Goal: Navigation & Orientation: Find specific page/section

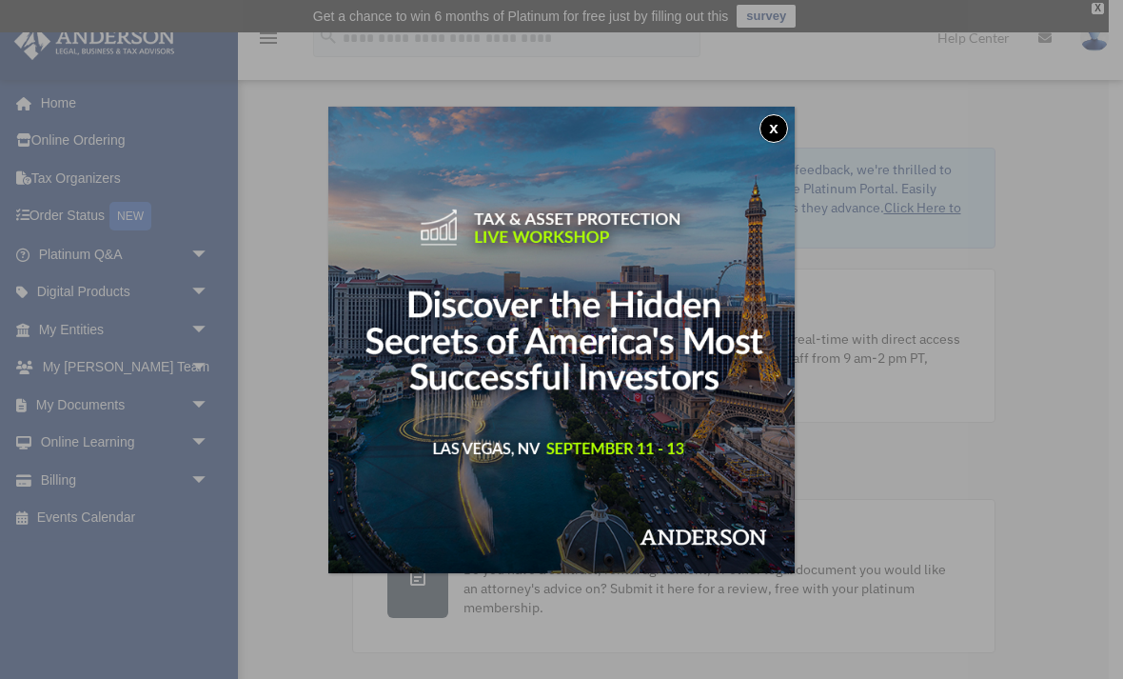
click at [776, 137] on button "x" at bounding box center [774, 128] width 29 height 29
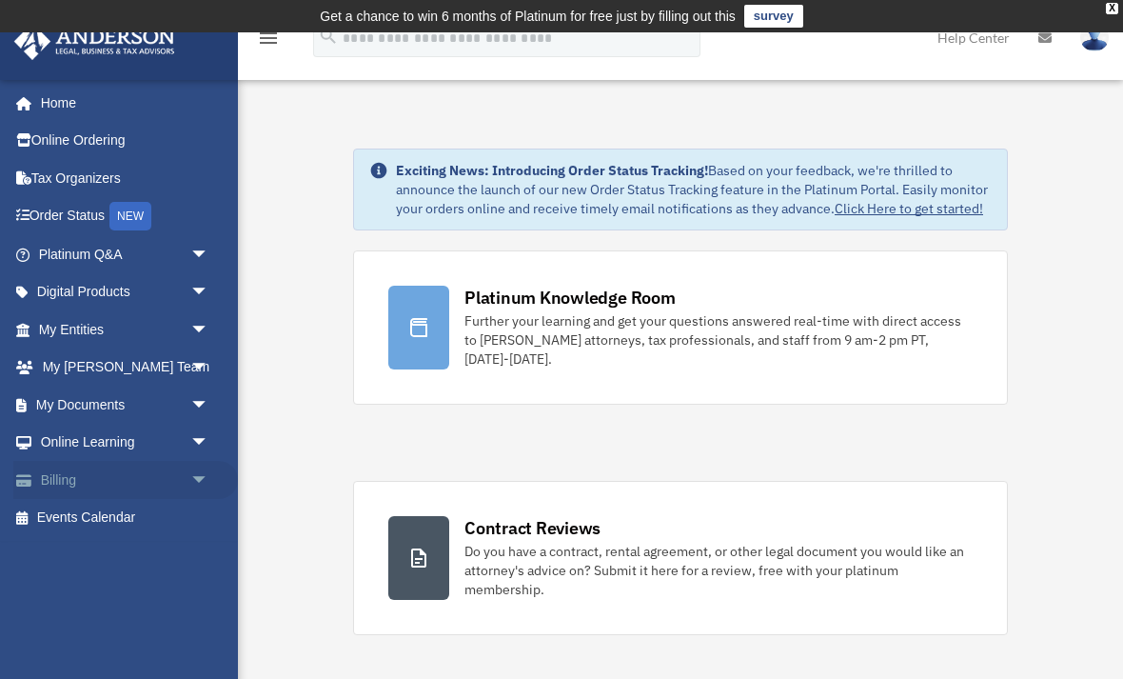
click at [208, 479] on span "arrow_drop_down" at bounding box center [209, 480] width 38 height 39
click at [127, 557] on link "Past Invoices" at bounding box center [132, 556] width 211 height 38
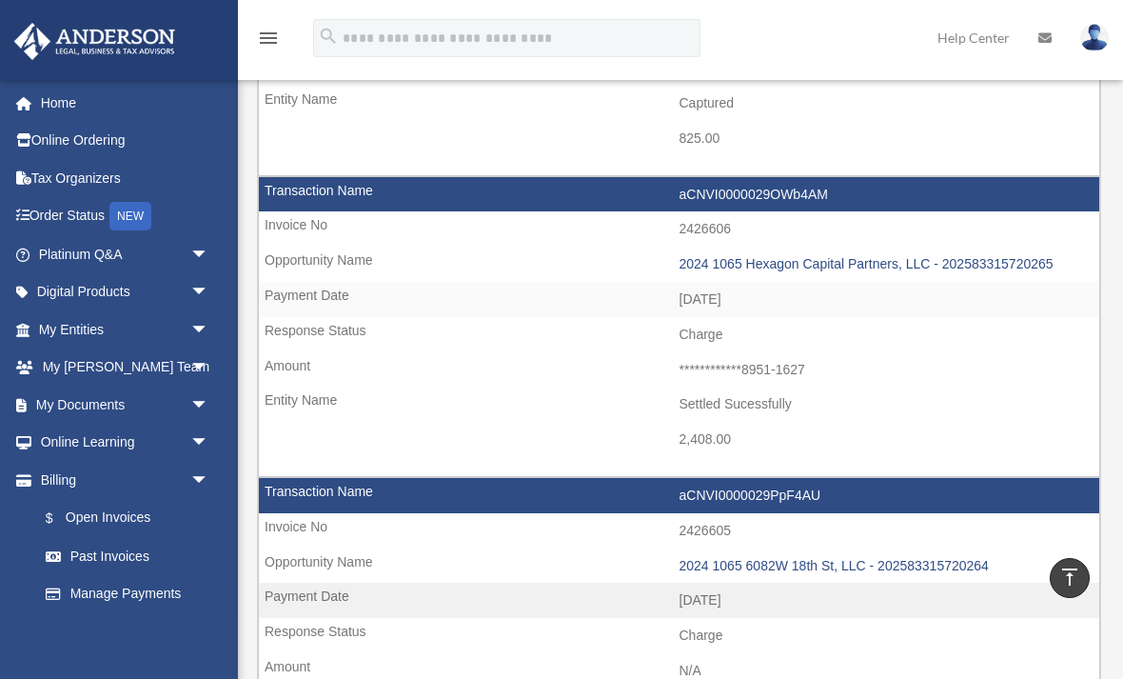
scroll to position [1024, 0]
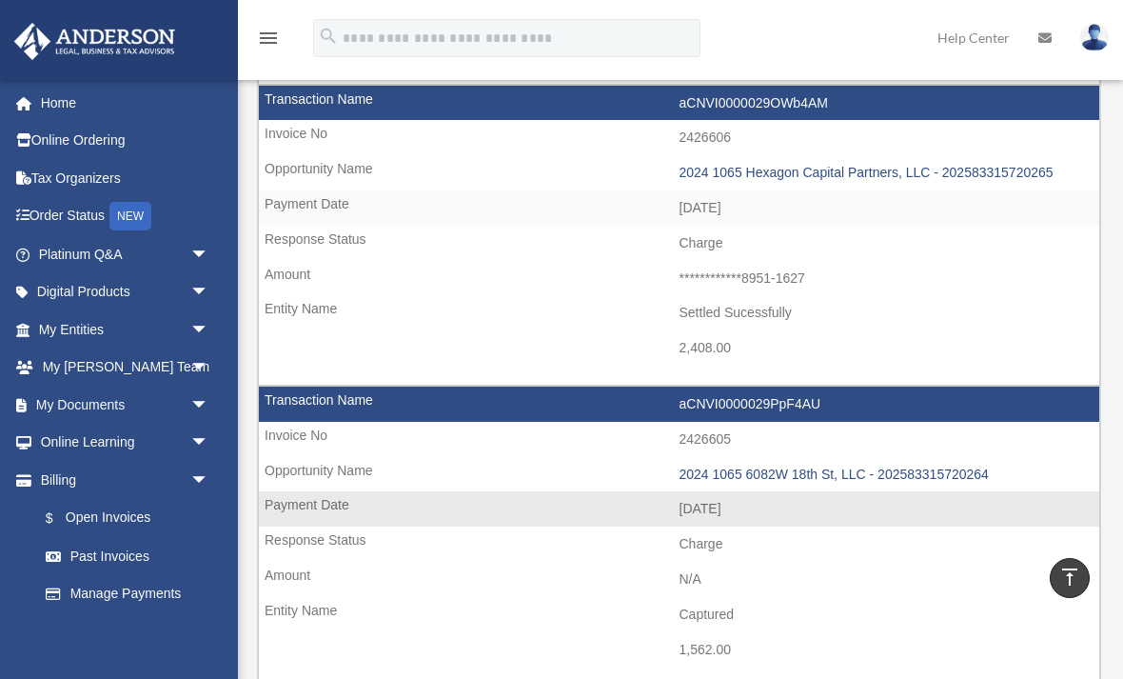
click at [912, 562] on td "N/A" at bounding box center [679, 580] width 841 height 36
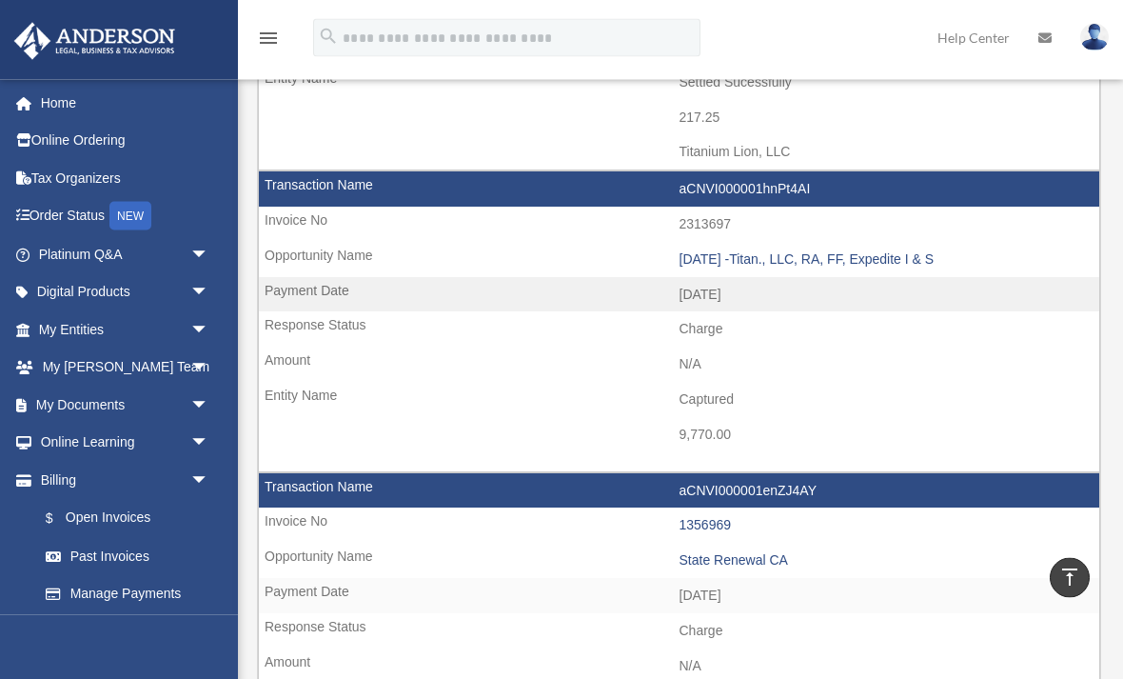
scroll to position [2550, 0]
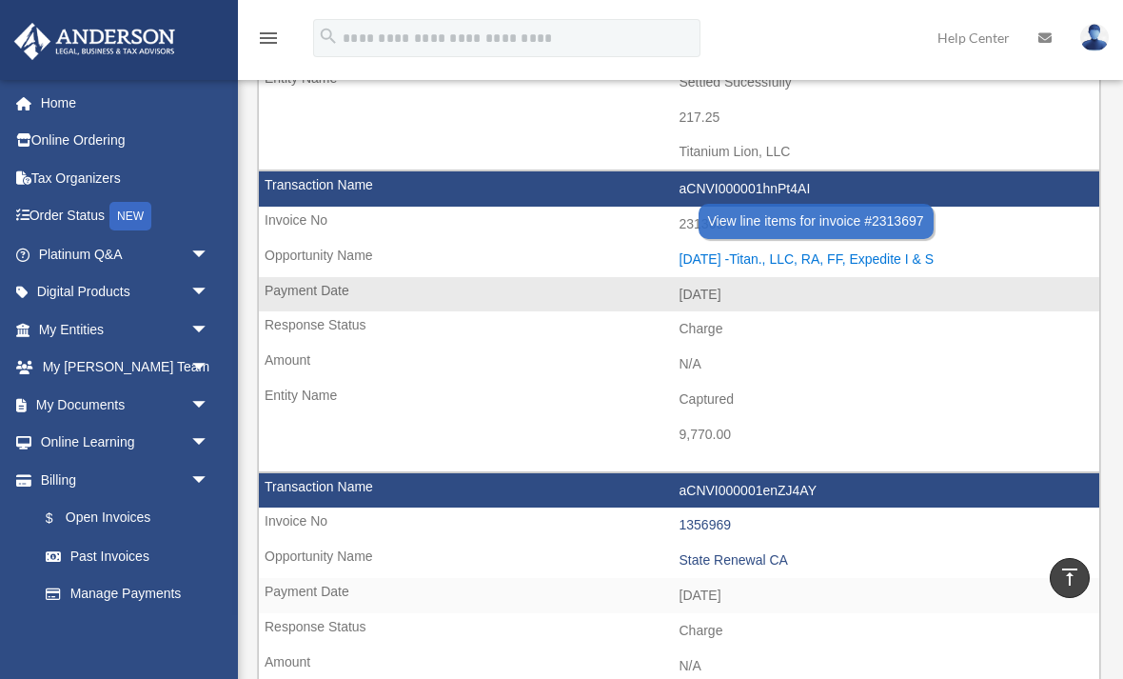
click at [836, 251] on div "2024.12.17 -Titan., LLC, RA, FF, Expedite I & S" at bounding box center [885, 259] width 411 height 16
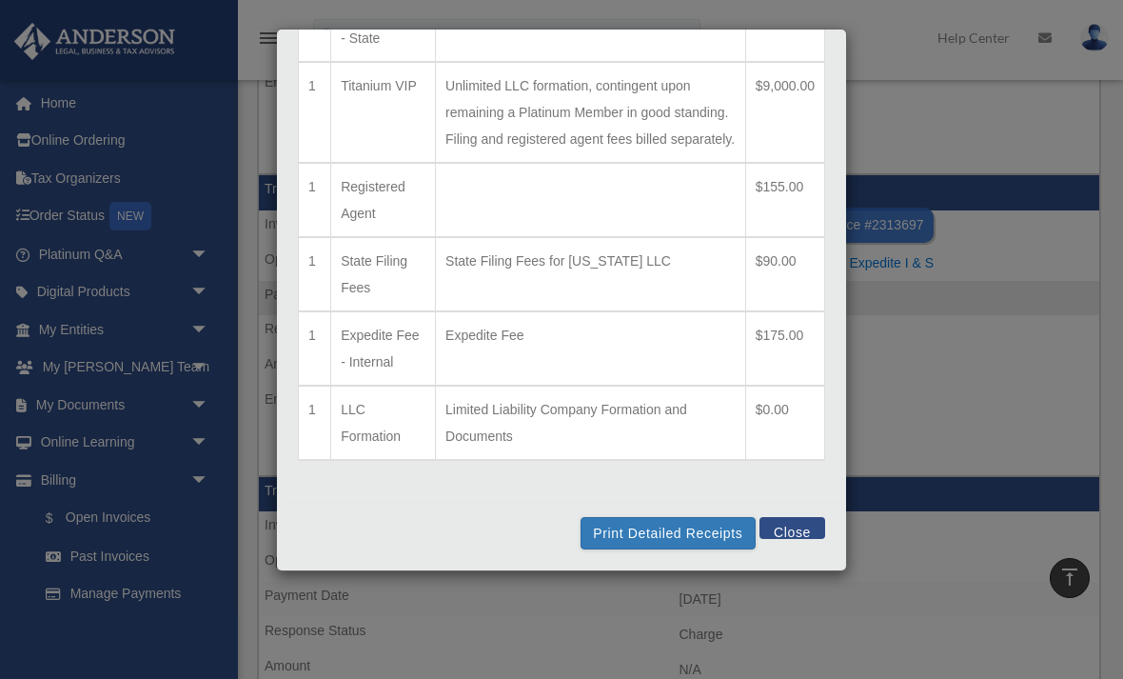
scroll to position [206, 0]
click at [795, 539] on button "Close" at bounding box center [793, 528] width 66 height 22
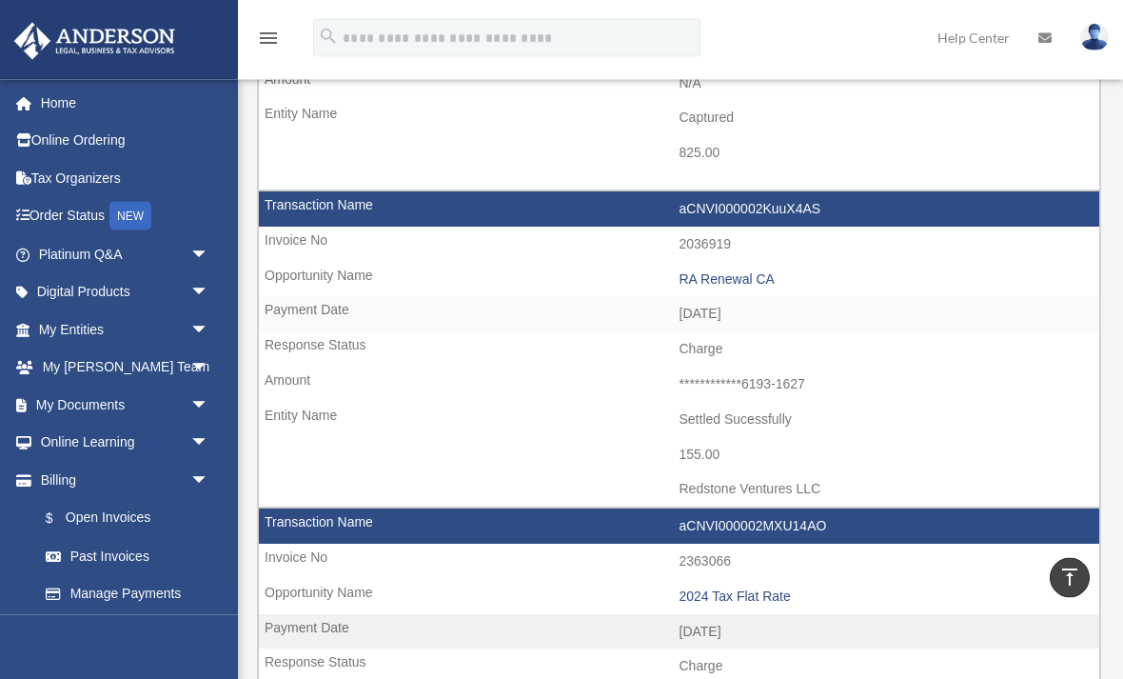
scroll to position [389, 0]
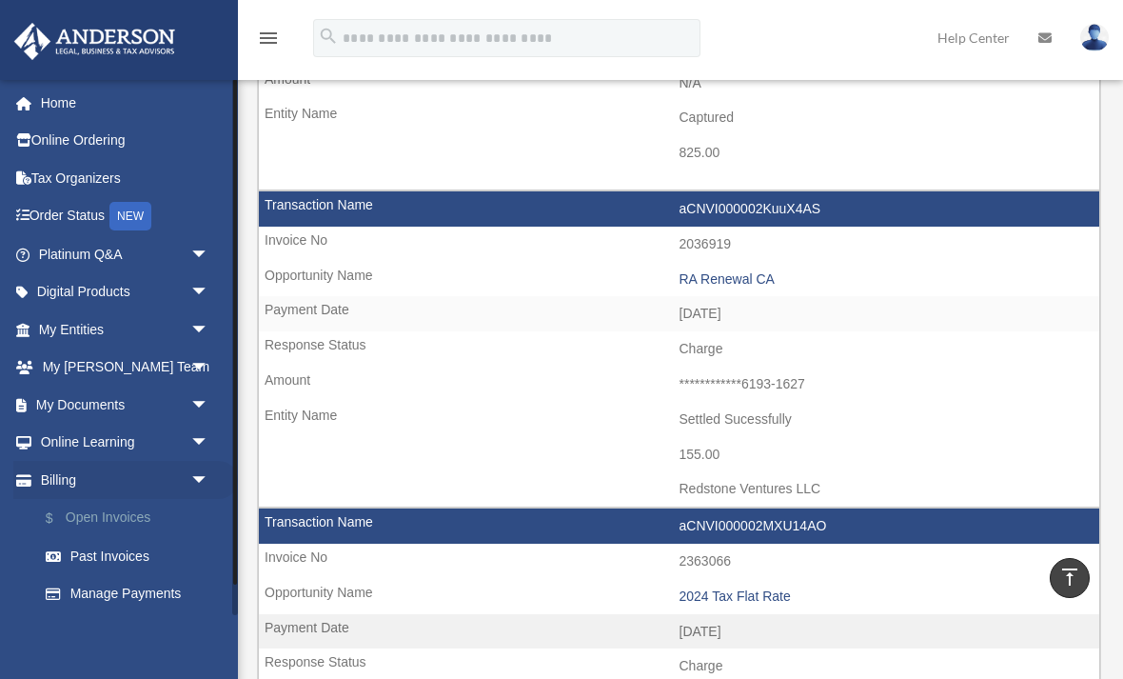
click at [127, 512] on link "$ Open Invoices" at bounding box center [132, 518] width 211 height 39
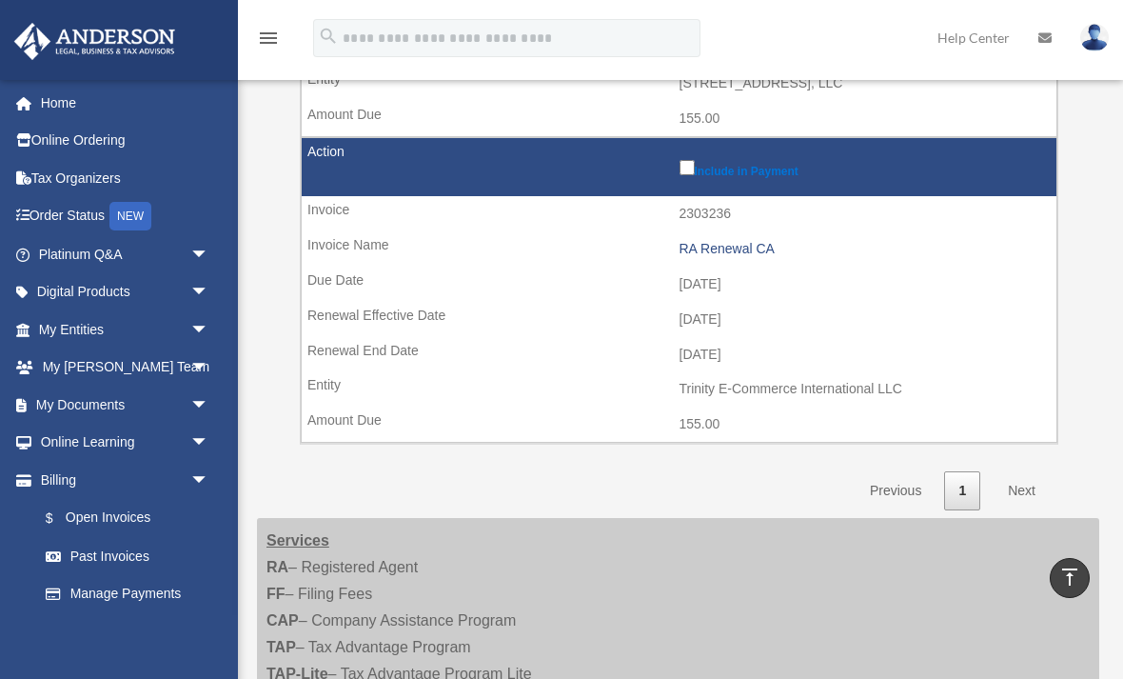
scroll to position [1735, 0]
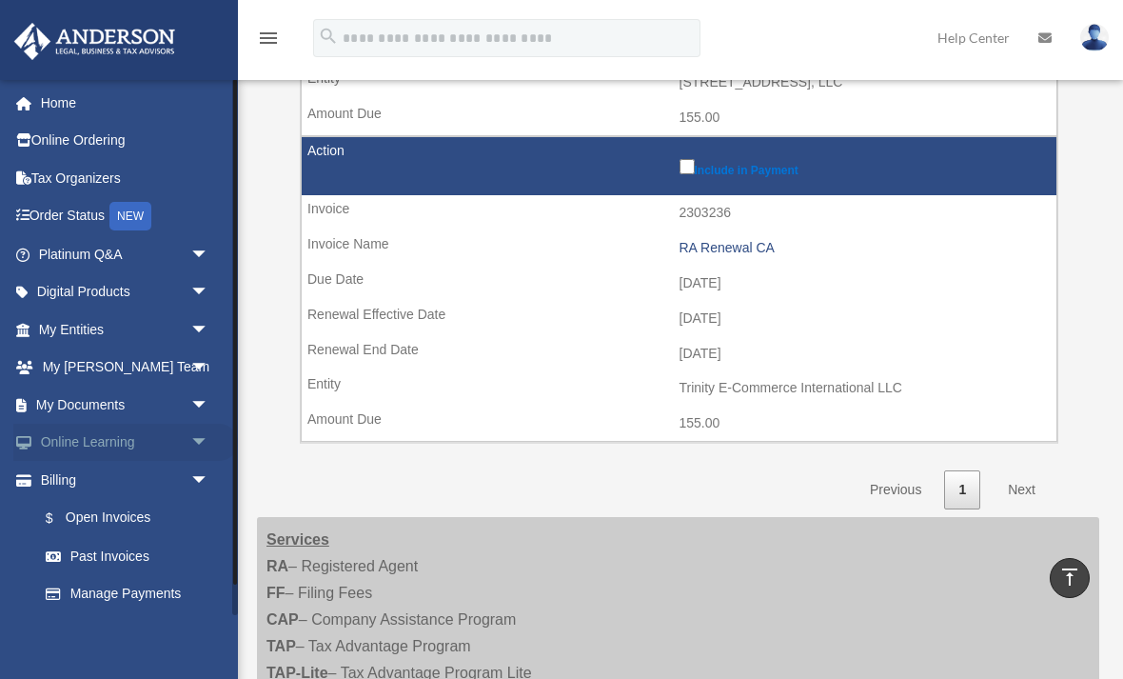
click at [194, 447] on span "arrow_drop_down" at bounding box center [209, 443] width 38 height 39
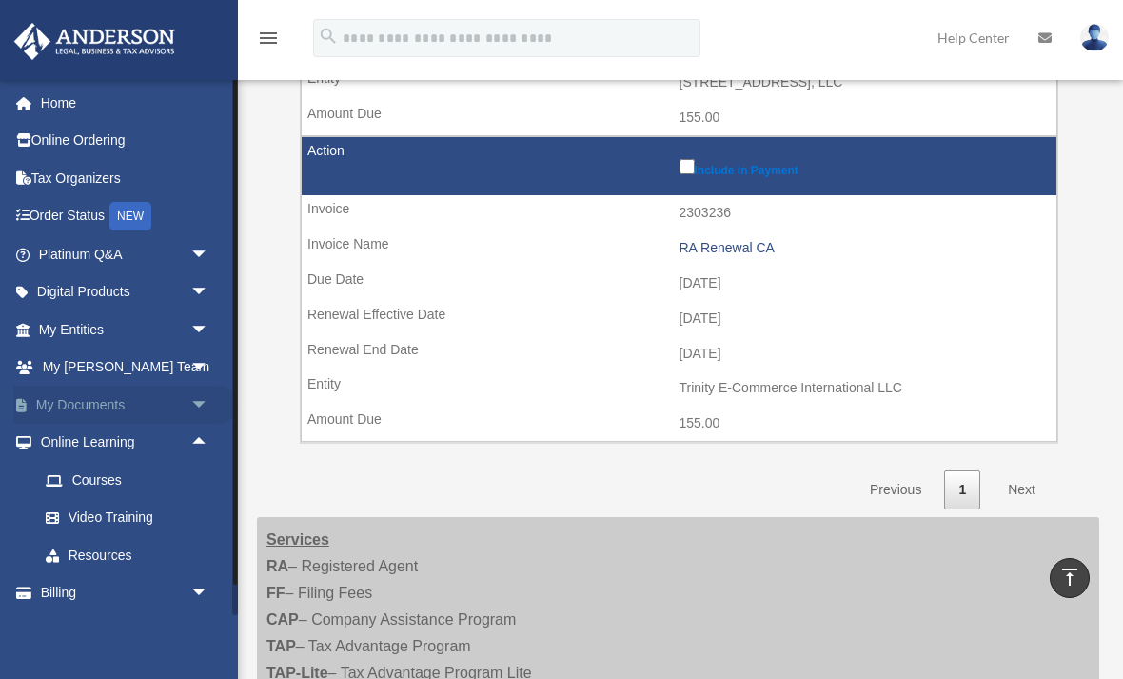
click at [199, 407] on span "arrow_drop_down" at bounding box center [209, 405] width 38 height 39
click at [146, 516] on link "Forms Library" at bounding box center [132, 518] width 211 height 38
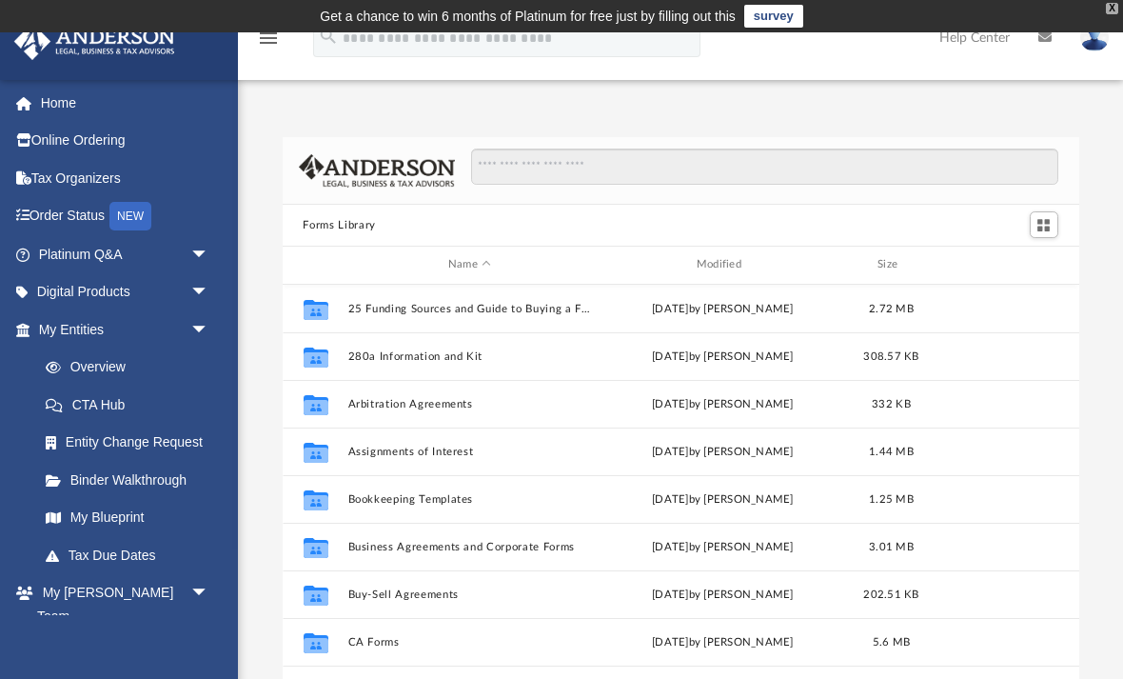
scroll to position [433, 797]
click at [1116, 13] on div "X" at bounding box center [1112, 8] width 12 height 11
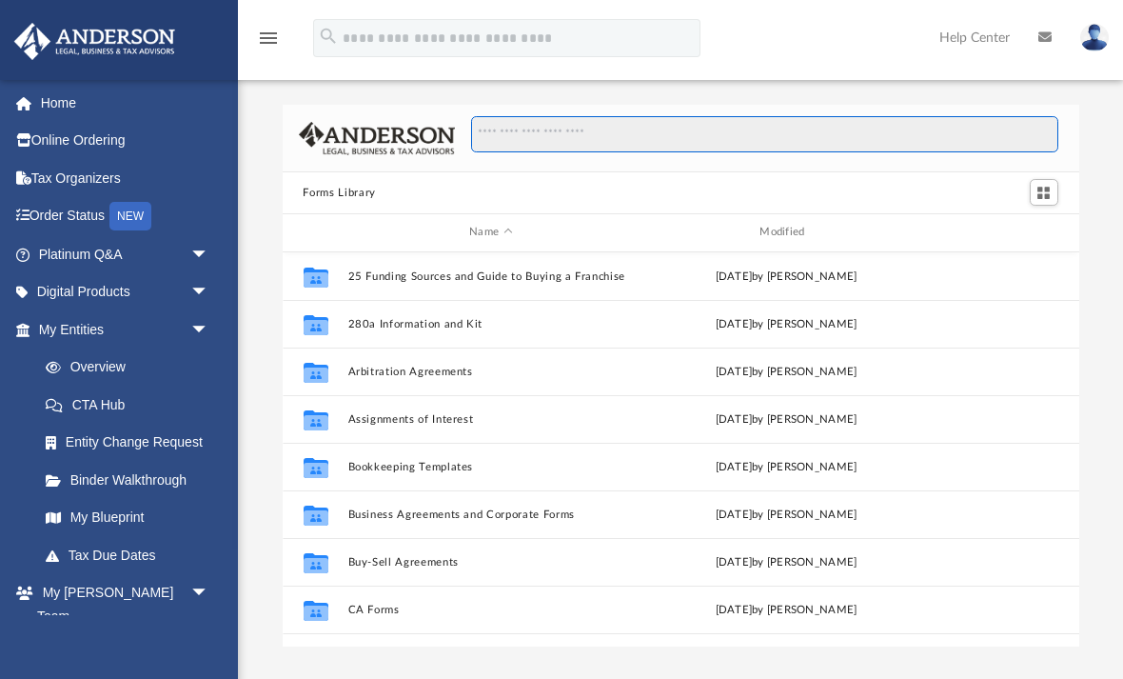
click at [606, 147] on input "Search files and folders" at bounding box center [764, 134] width 586 height 36
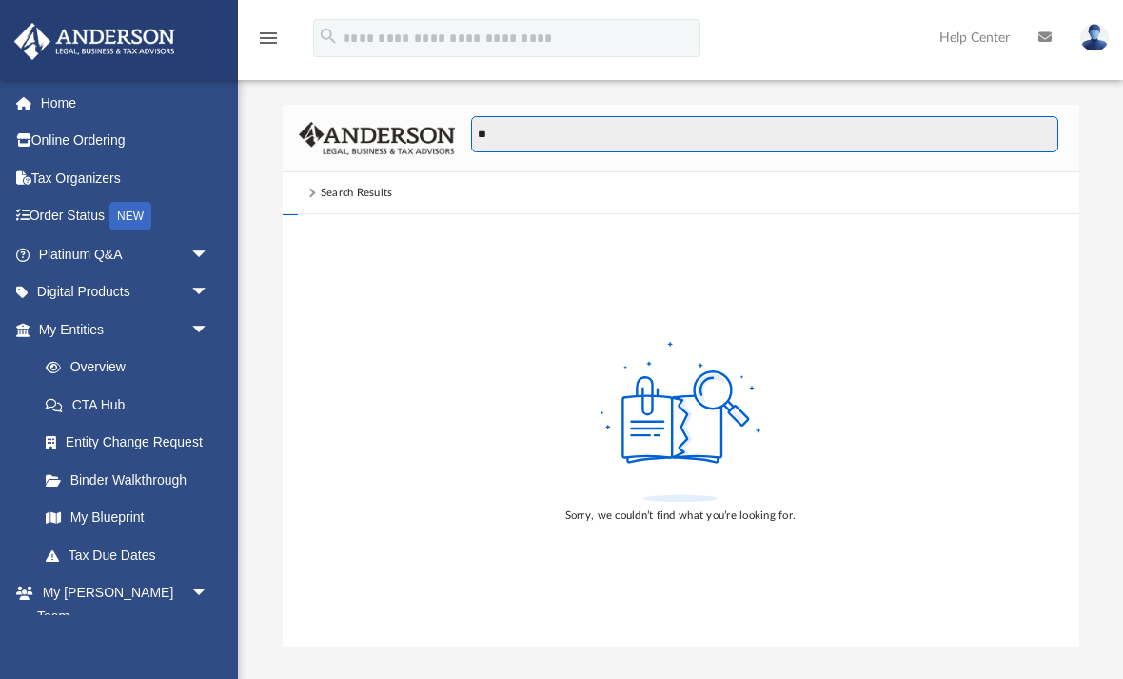
type input "*"
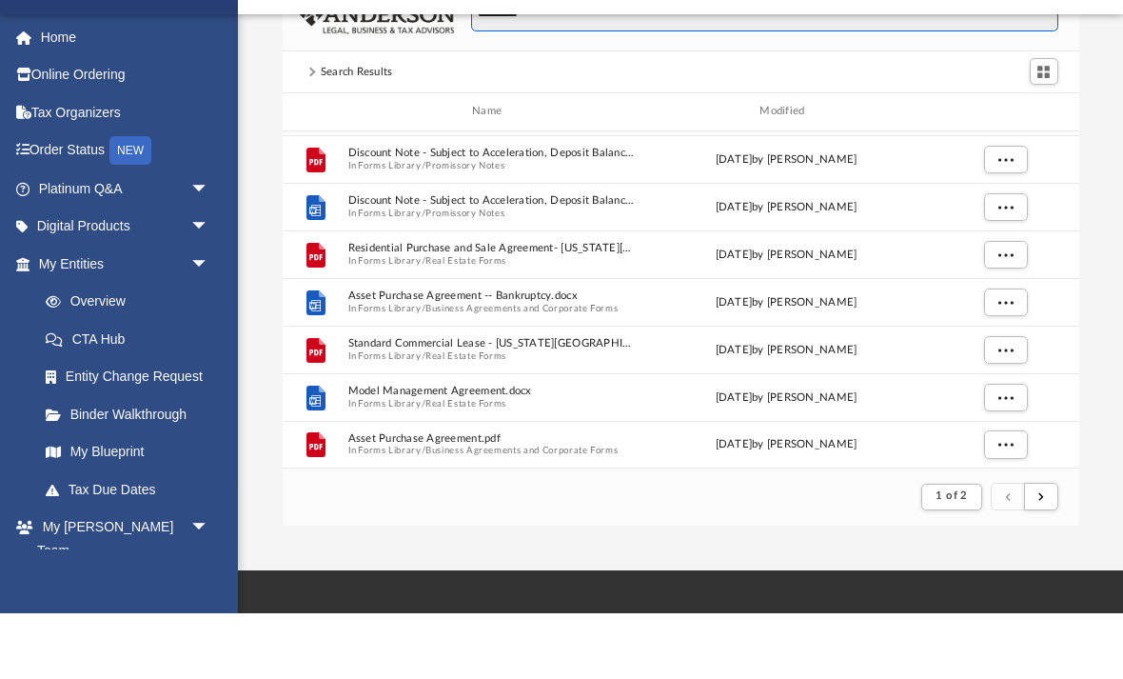
scroll to position [56, 0]
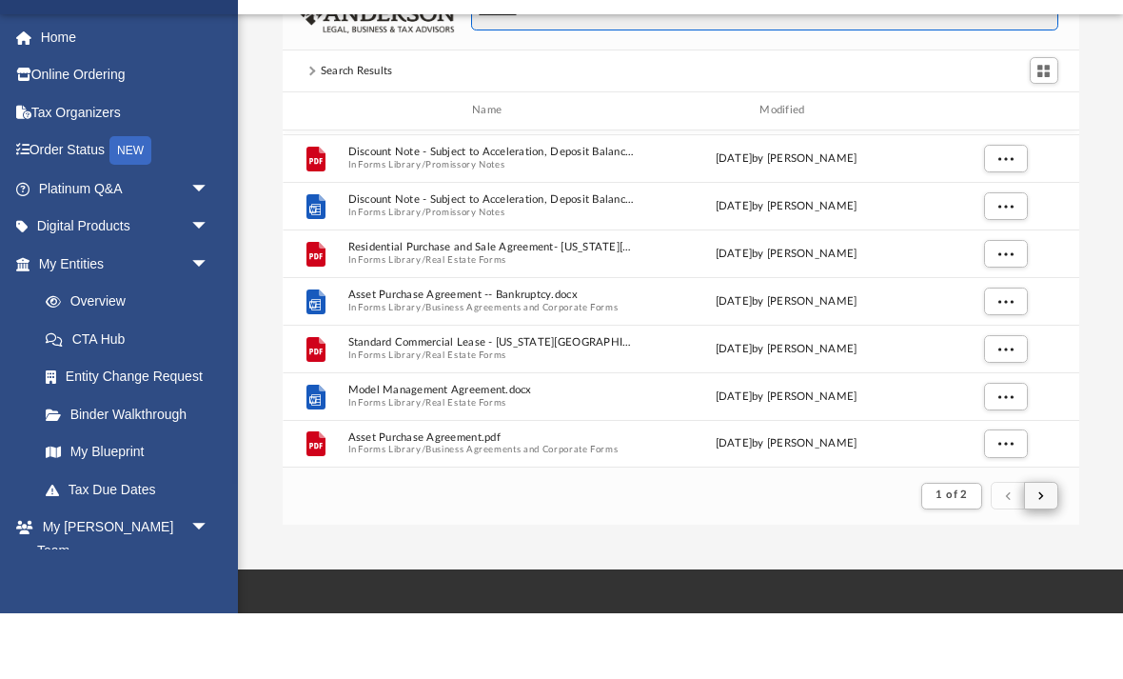
type input "**********"
click at [1051, 547] on button "submit" at bounding box center [1041, 561] width 34 height 28
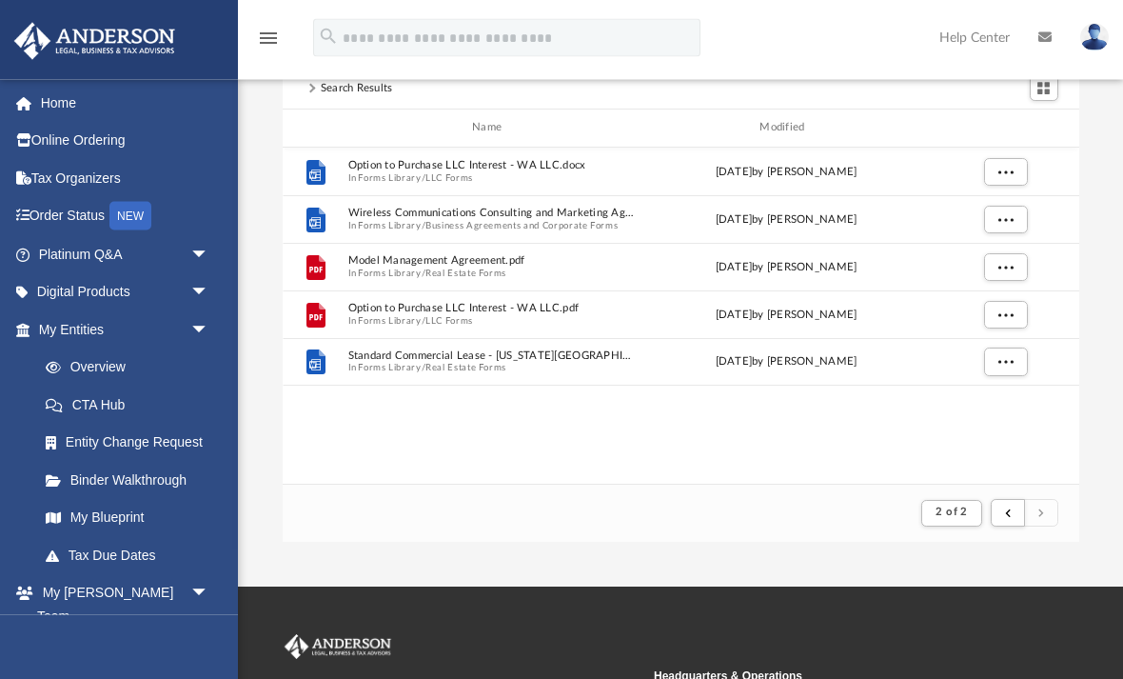
scroll to position [109, 0]
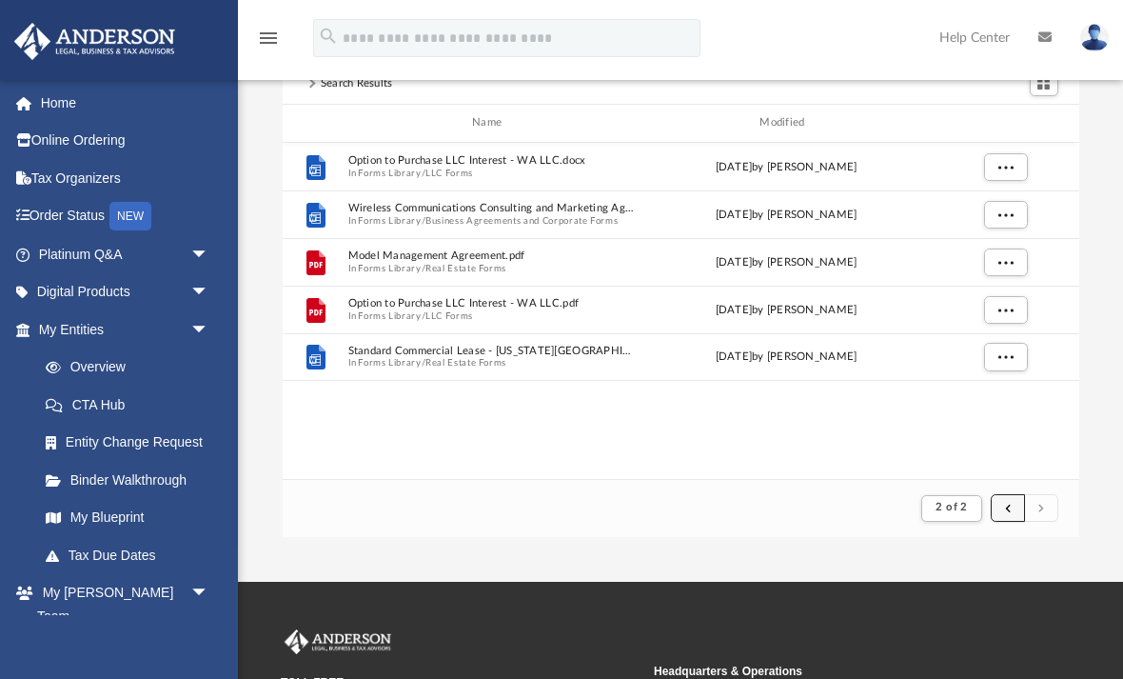
click at [1020, 510] on button "submit" at bounding box center [1008, 508] width 34 height 28
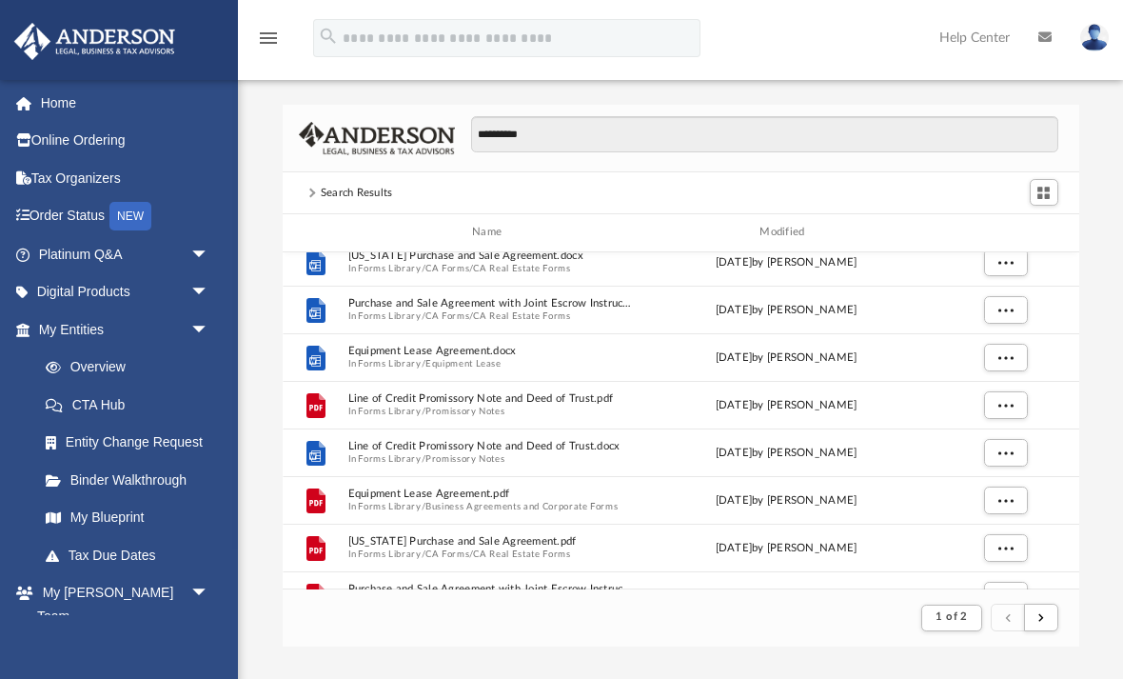
scroll to position [825, 0]
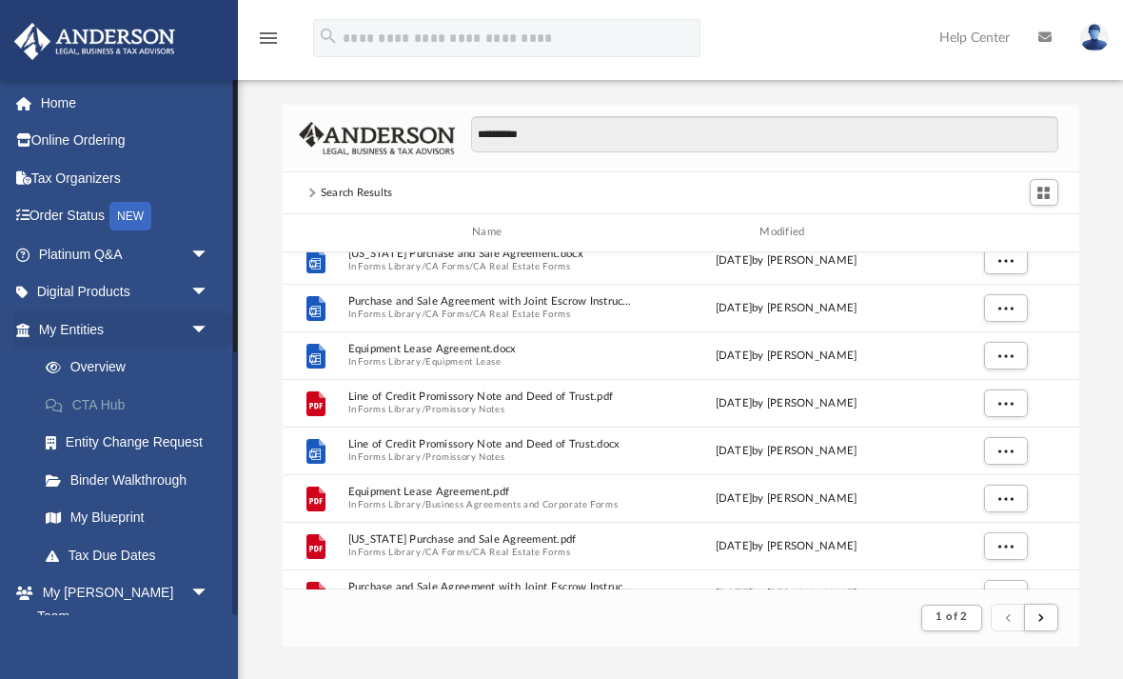
click at [105, 396] on link "CTA Hub" at bounding box center [132, 405] width 211 height 38
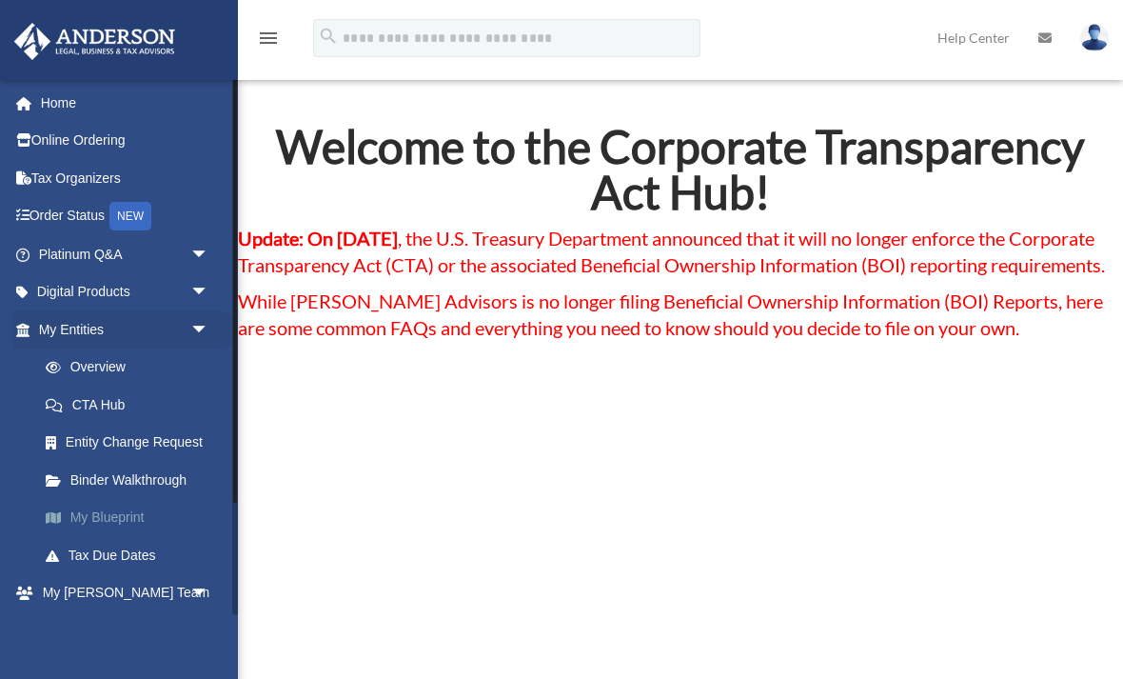
click at [106, 517] on link "My Blueprint" at bounding box center [132, 518] width 211 height 38
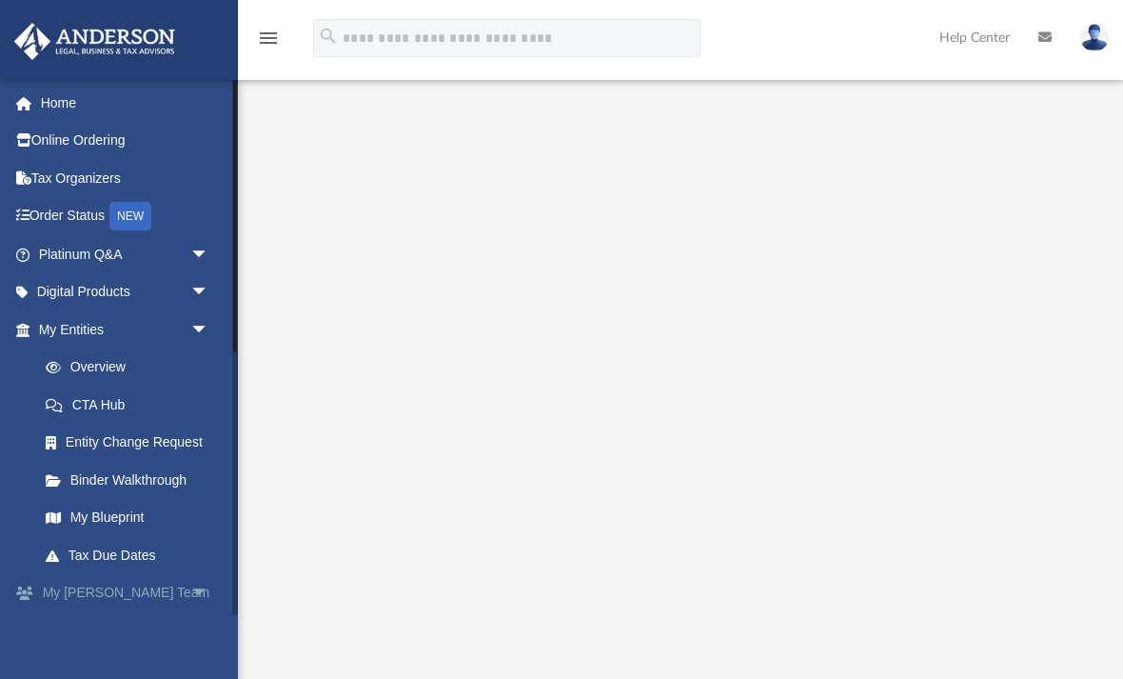
click at [199, 588] on span "arrow_drop_down" at bounding box center [209, 593] width 38 height 39
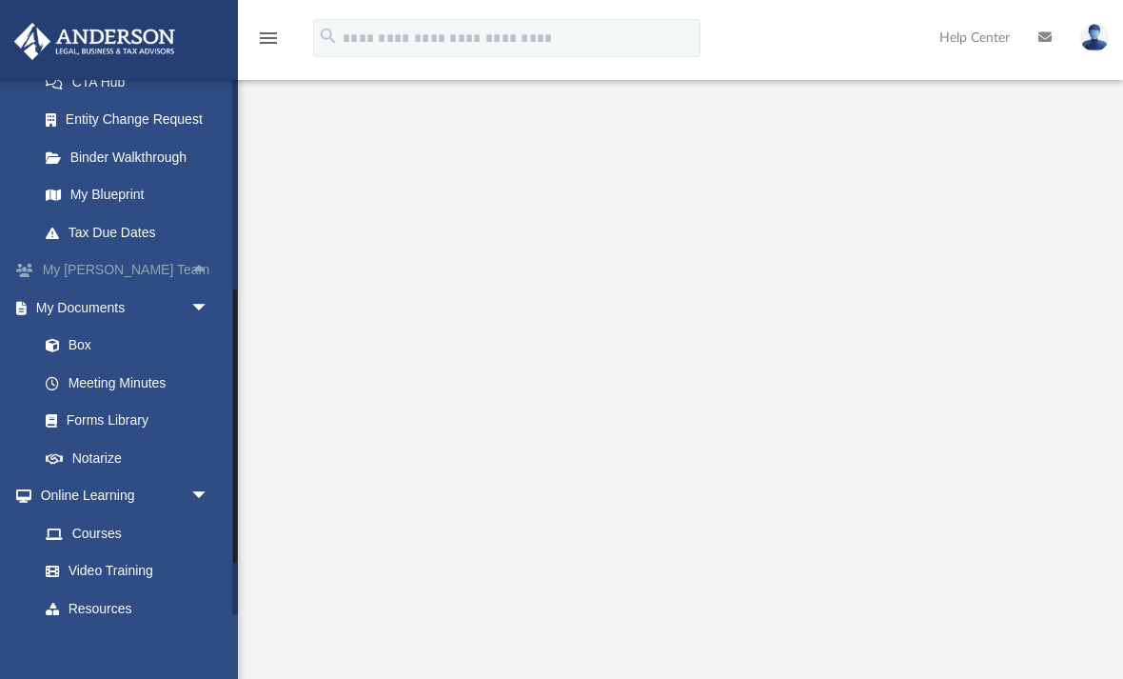
scroll to position [380, 0]
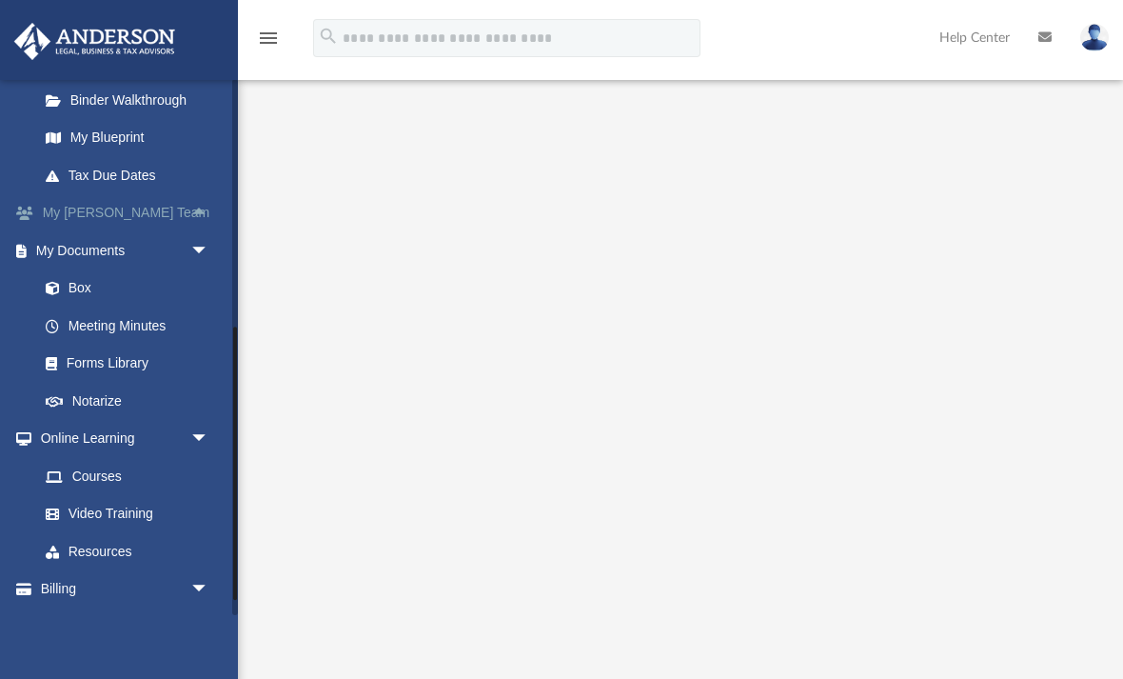
click at [190, 218] on span "arrow_drop_up" at bounding box center [209, 213] width 38 height 39
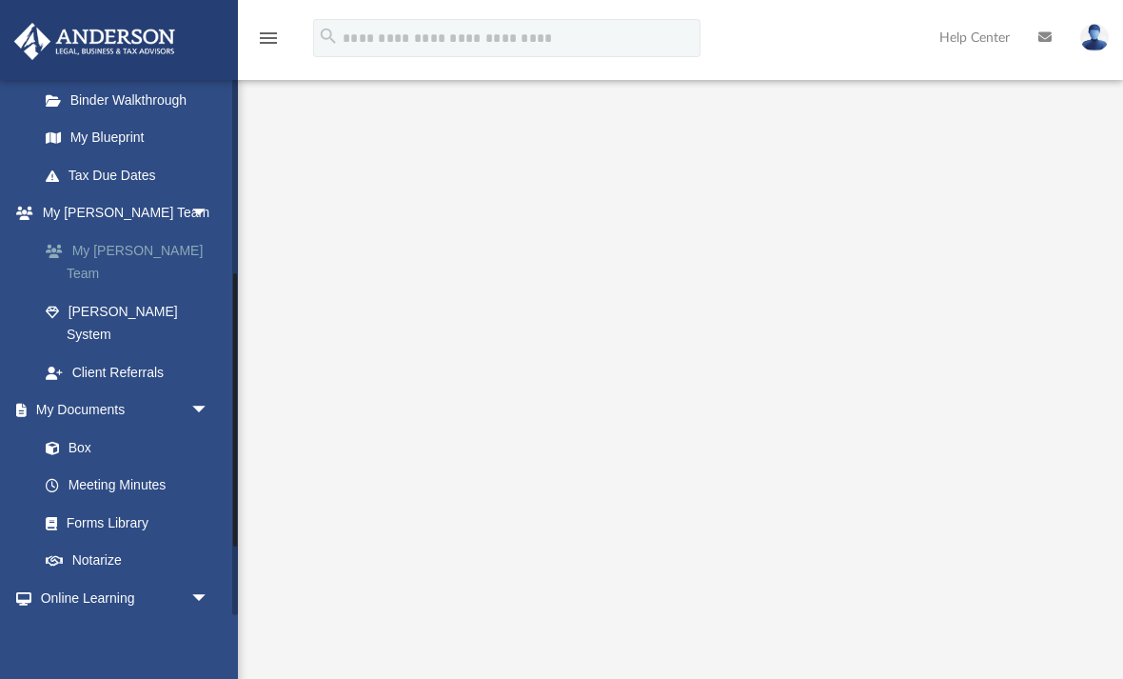
click at [159, 245] on link "My [PERSON_NAME] Team" at bounding box center [132, 261] width 211 height 61
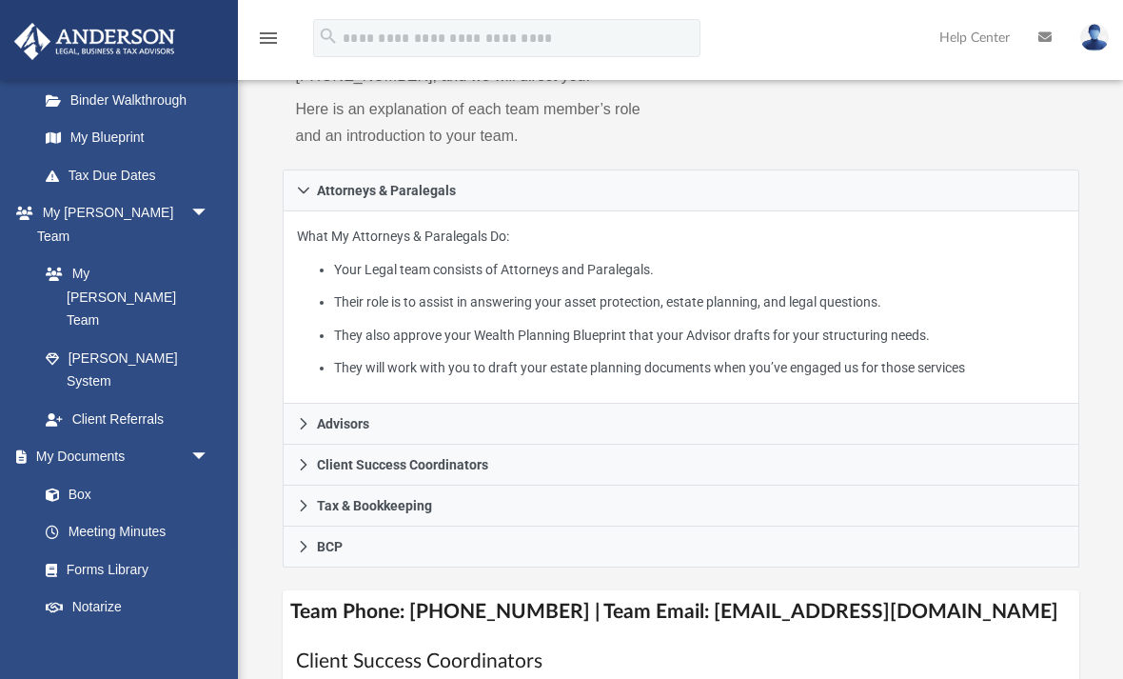
scroll to position [344, 0]
